Goal: Find specific page/section: Find specific page/section

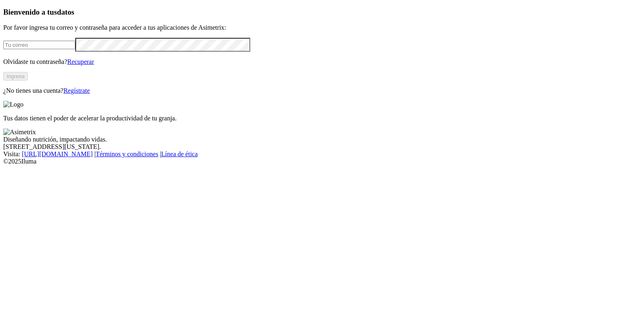
type input "[PERSON_NAME][EMAIL_ADDRESS][PERSON_NAME][PERSON_NAME][DOMAIN_NAME]"
click at [28, 81] on button "Ingresa" at bounding box center [15, 76] width 24 height 9
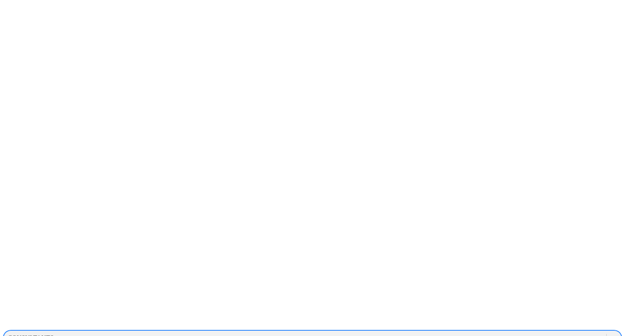
click at [54, 335] on div "CONSULTANTS" at bounding box center [31, 338] width 46 height 7
